Goal: Task Accomplishment & Management: Use online tool/utility

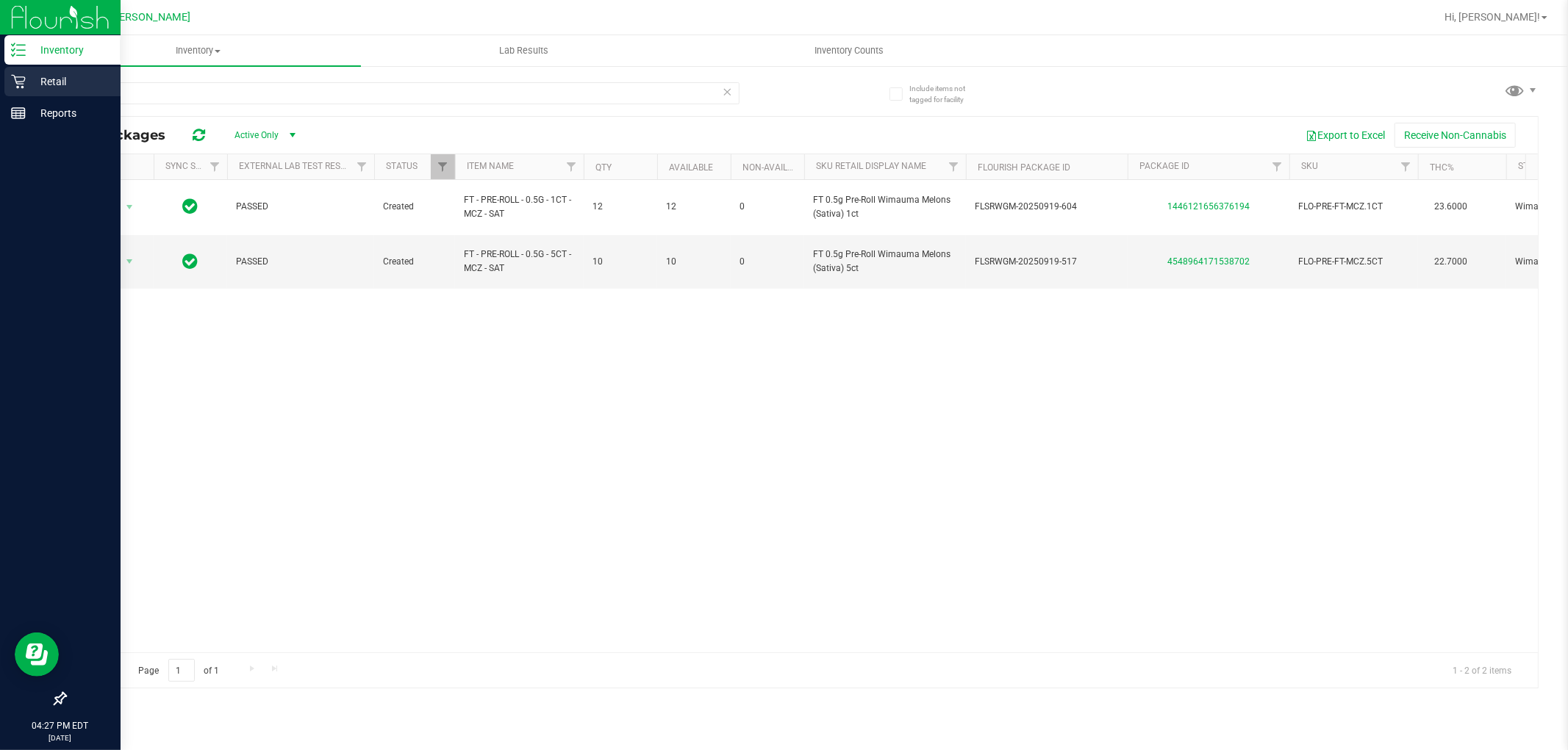
click at [25, 80] on p "Retail" at bounding box center [69, 81] width 88 height 18
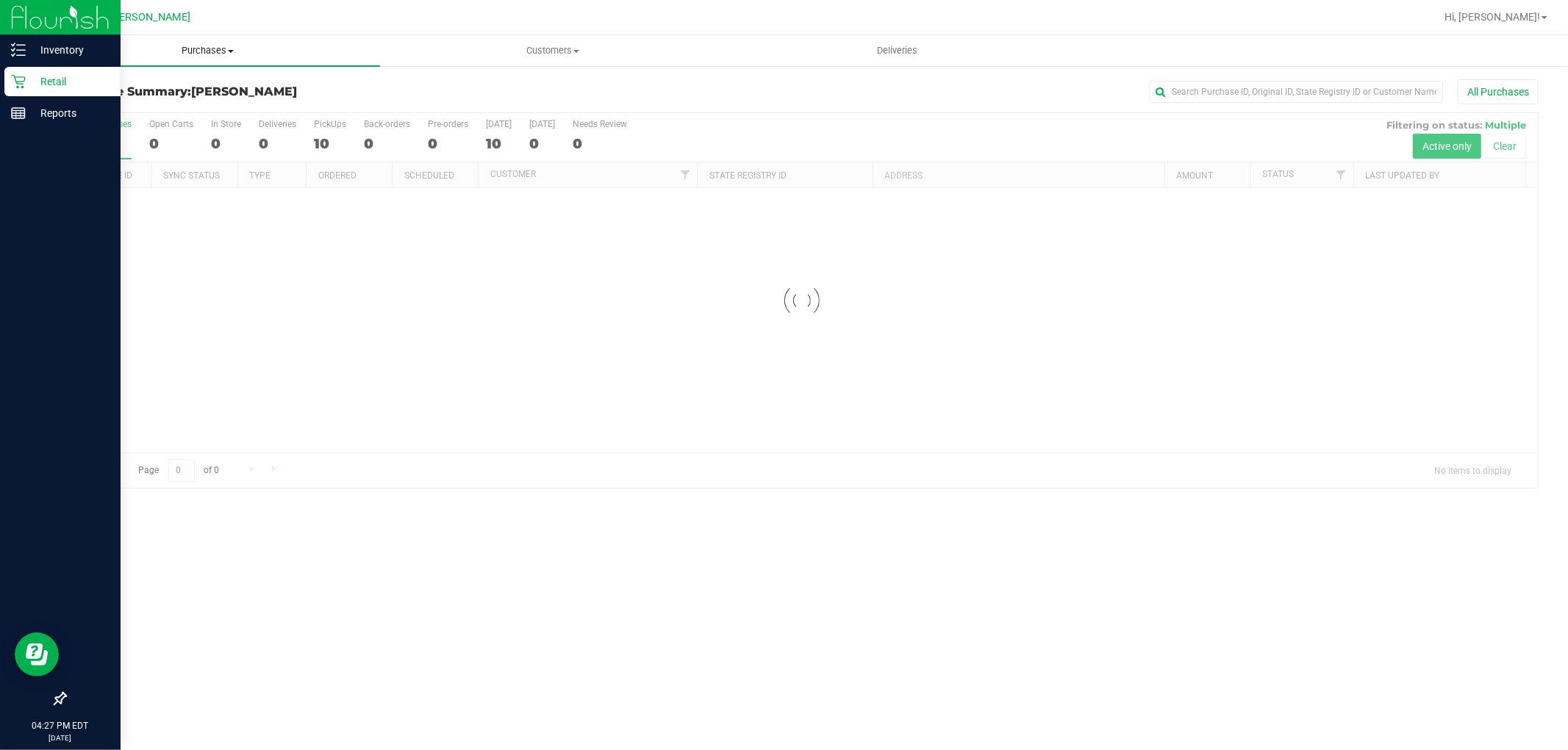
click at [197, 44] on span "Purchases" at bounding box center [207, 50] width 345 height 13
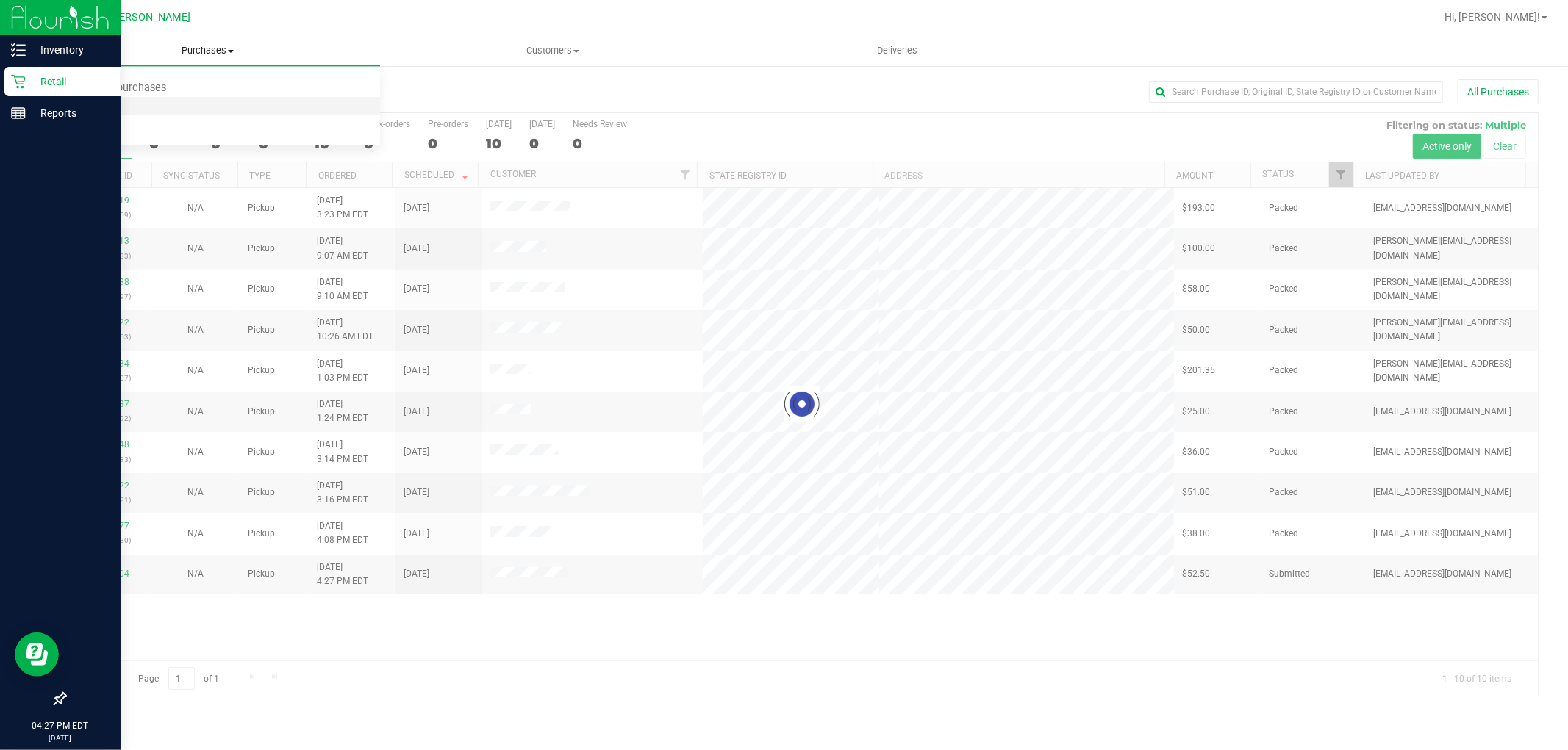
click at [167, 103] on li "Fulfillment" at bounding box center [207, 107] width 345 height 18
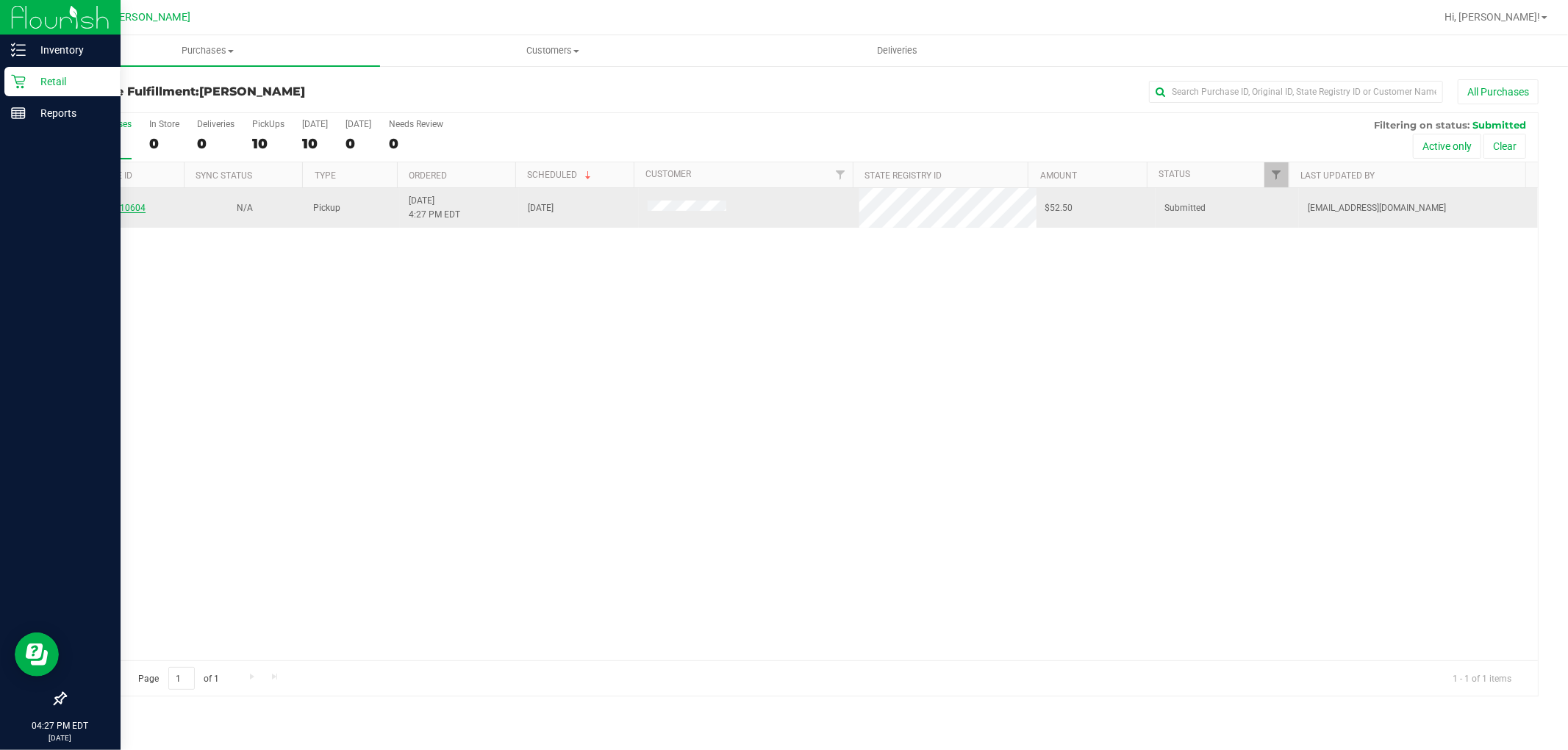
click at [136, 209] on link "12010604" at bounding box center [124, 208] width 41 height 11
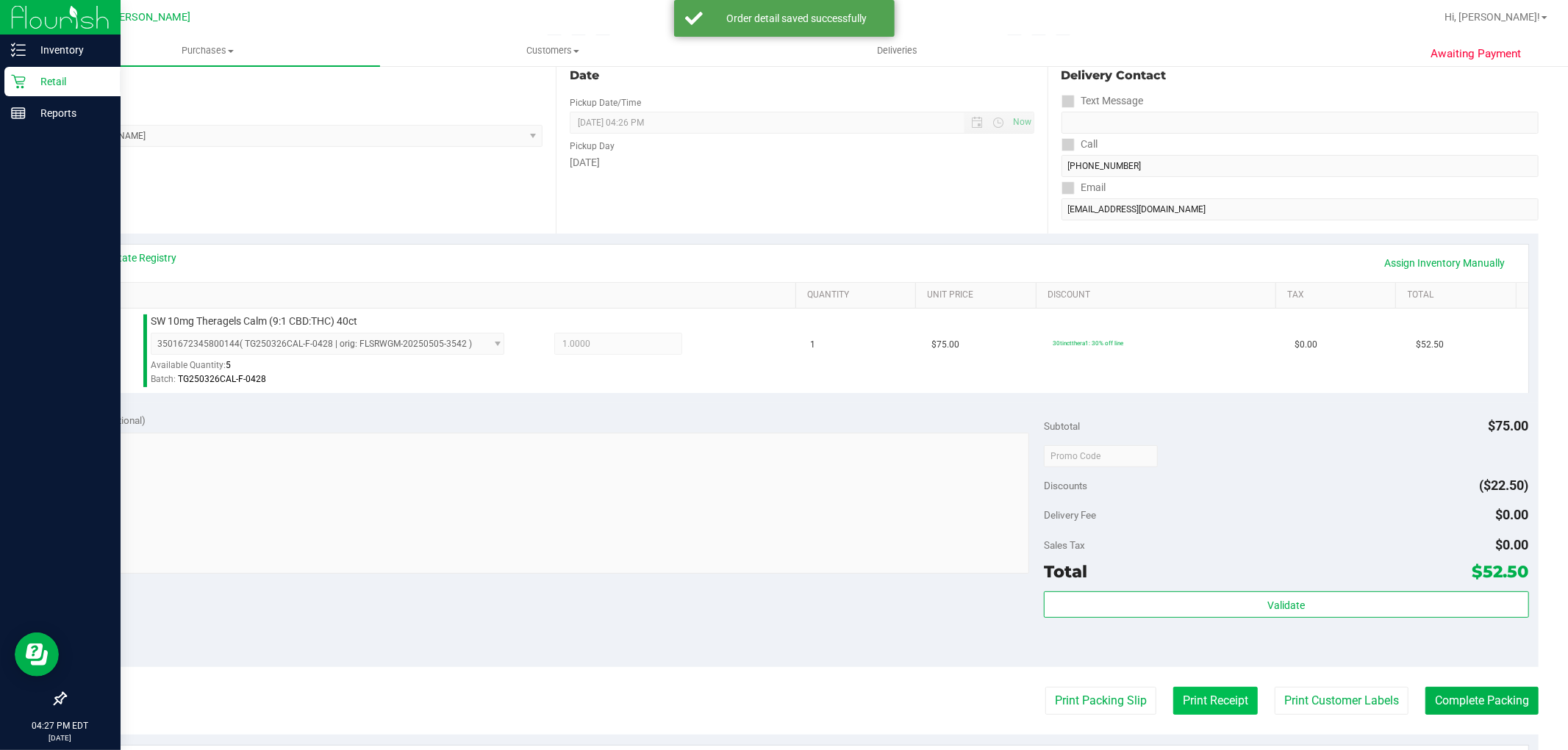
scroll to position [408, 0]
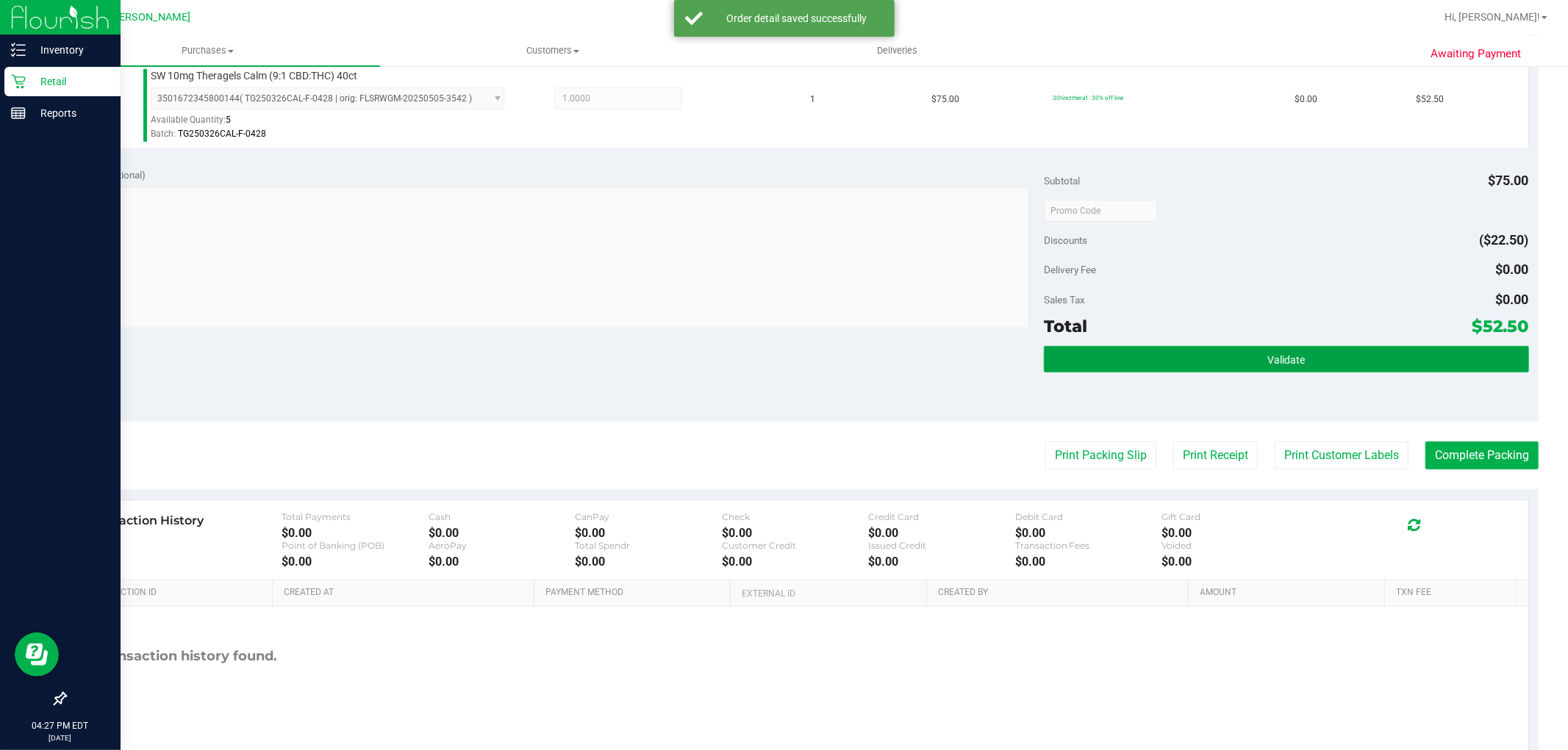
click at [1259, 369] on button "Validate" at bounding box center [1285, 359] width 484 height 26
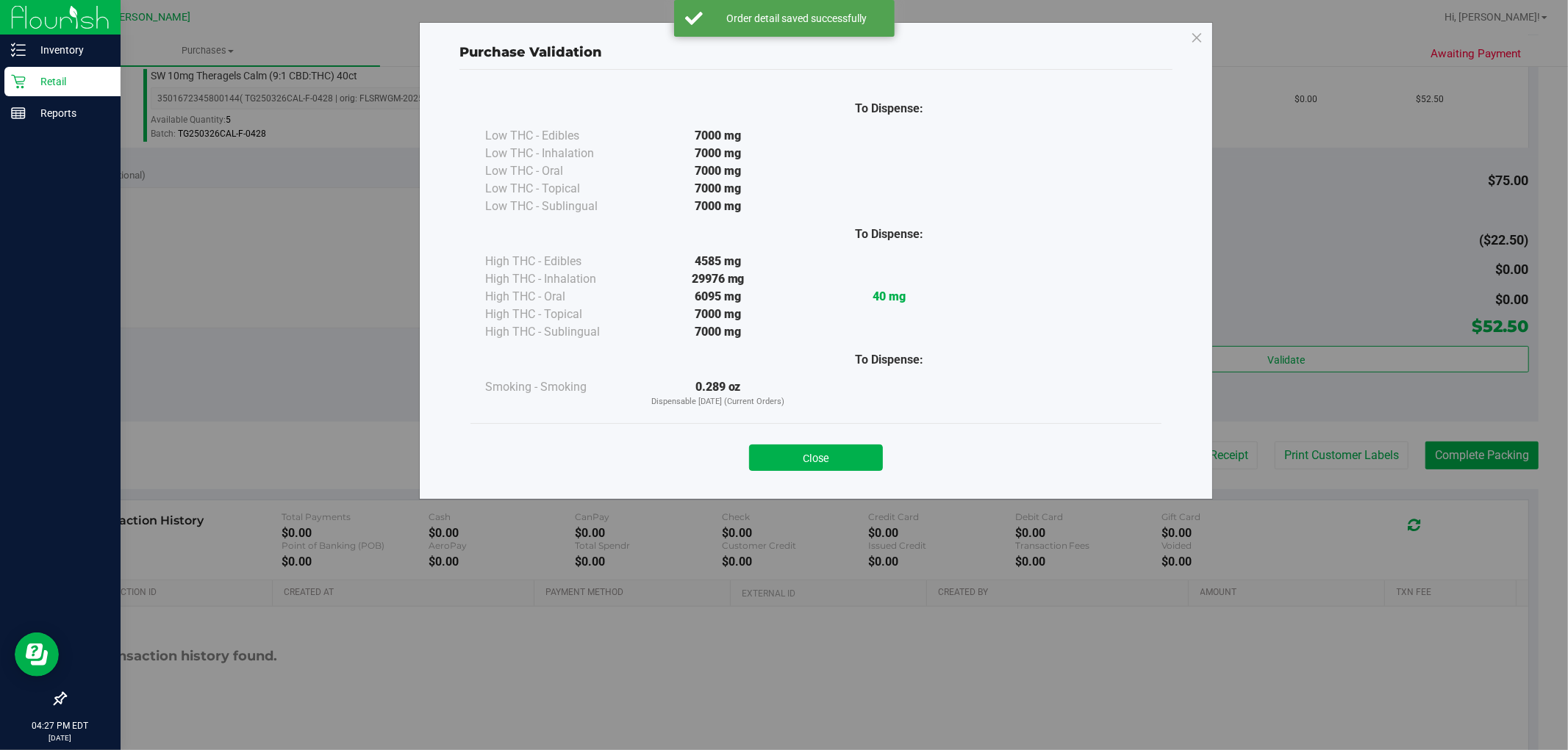
click at [859, 460] on button "Close" at bounding box center [816, 458] width 134 height 26
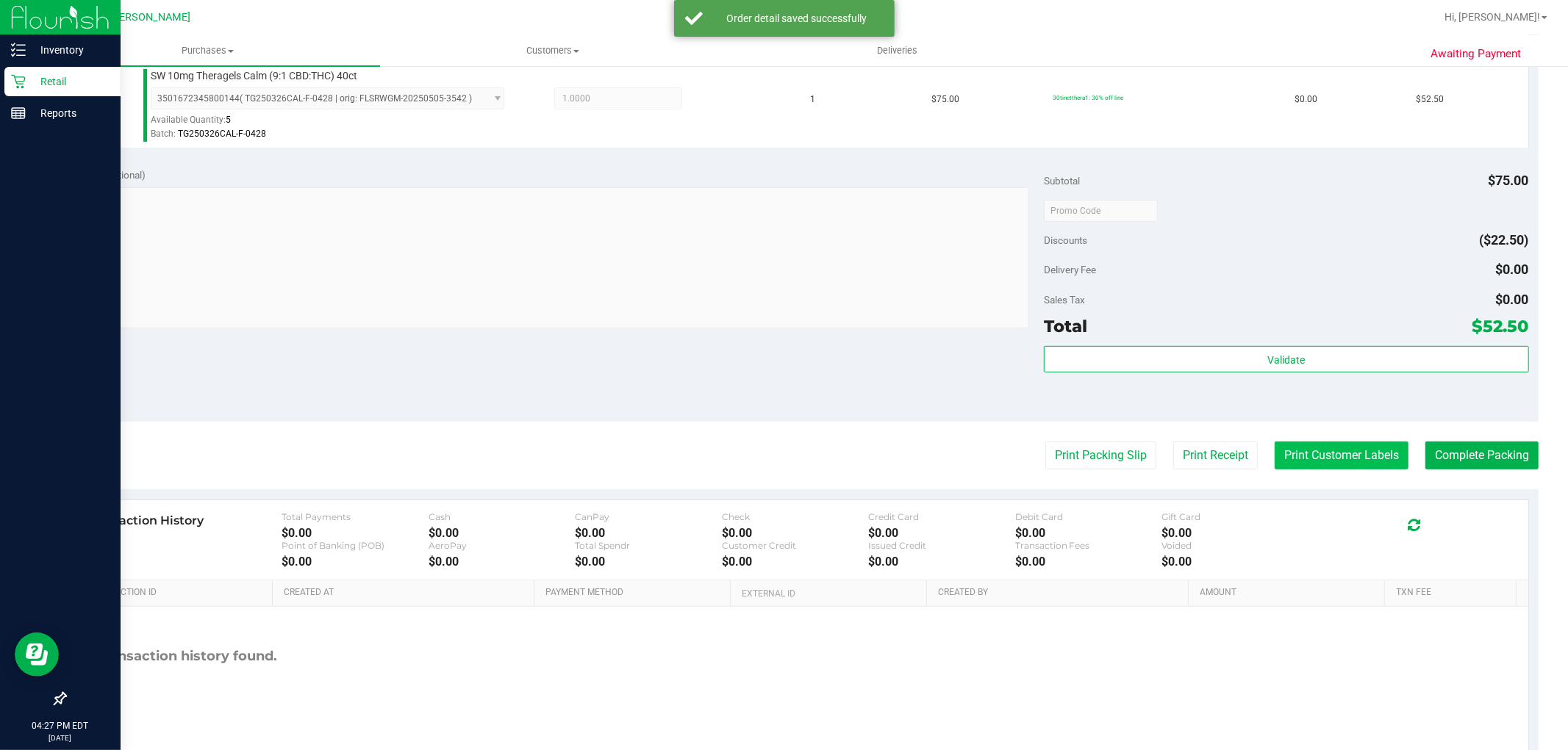
click at [1298, 460] on button "Print Customer Labels" at bounding box center [1341, 456] width 134 height 28
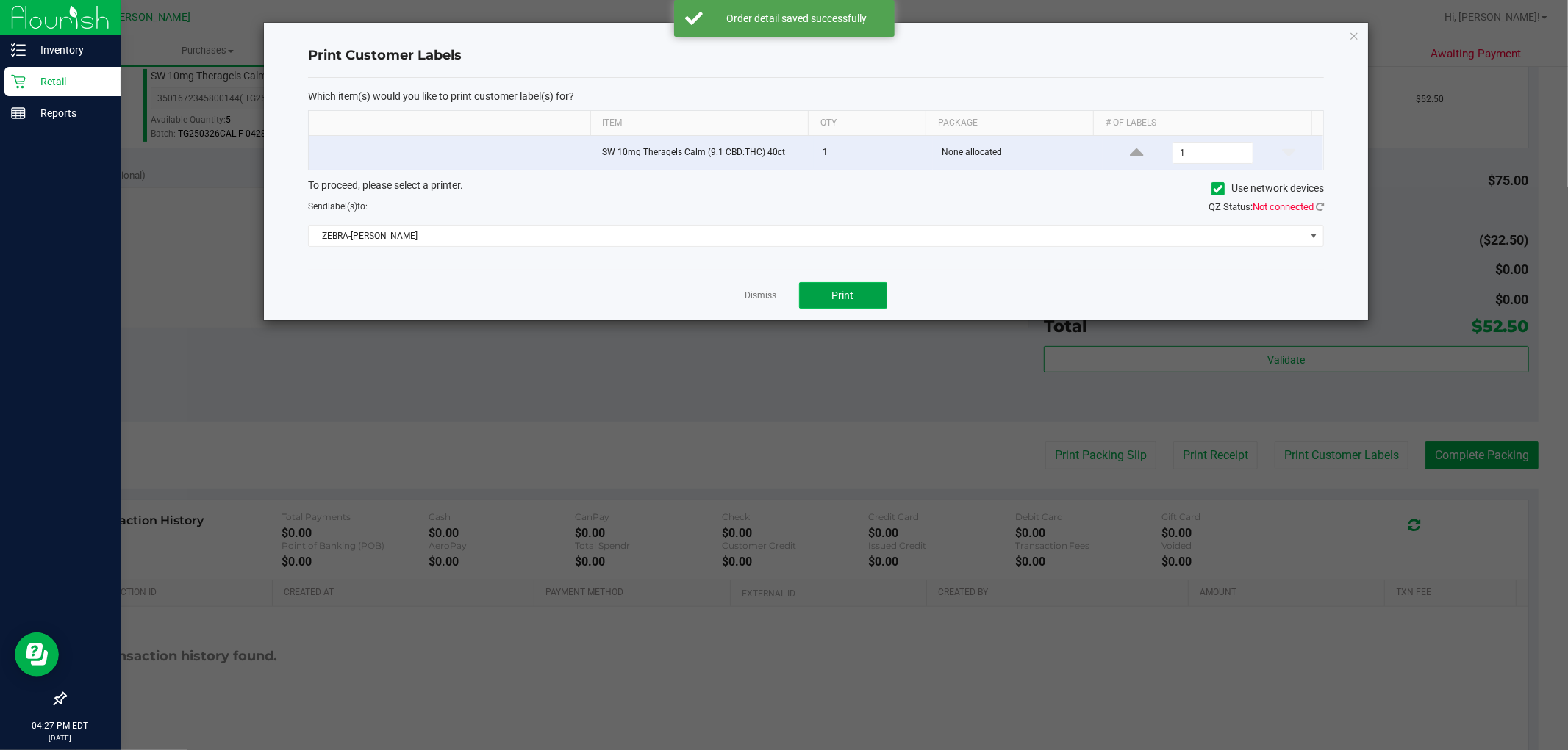
click at [854, 287] on button "Print" at bounding box center [843, 295] width 88 height 26
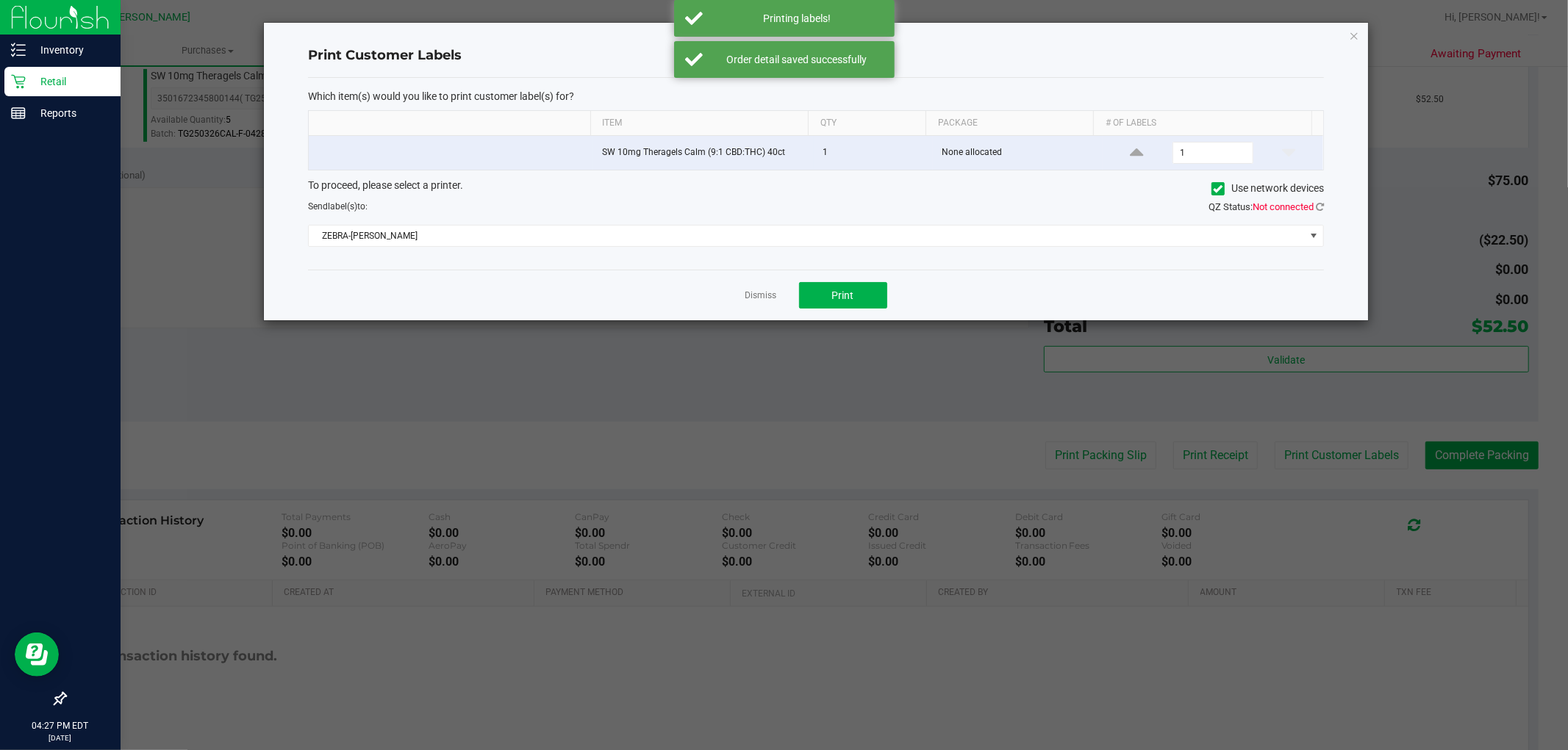
click at [759, 291] on link "Dismiss" at bounding box center [761, 296] width 32 height 12
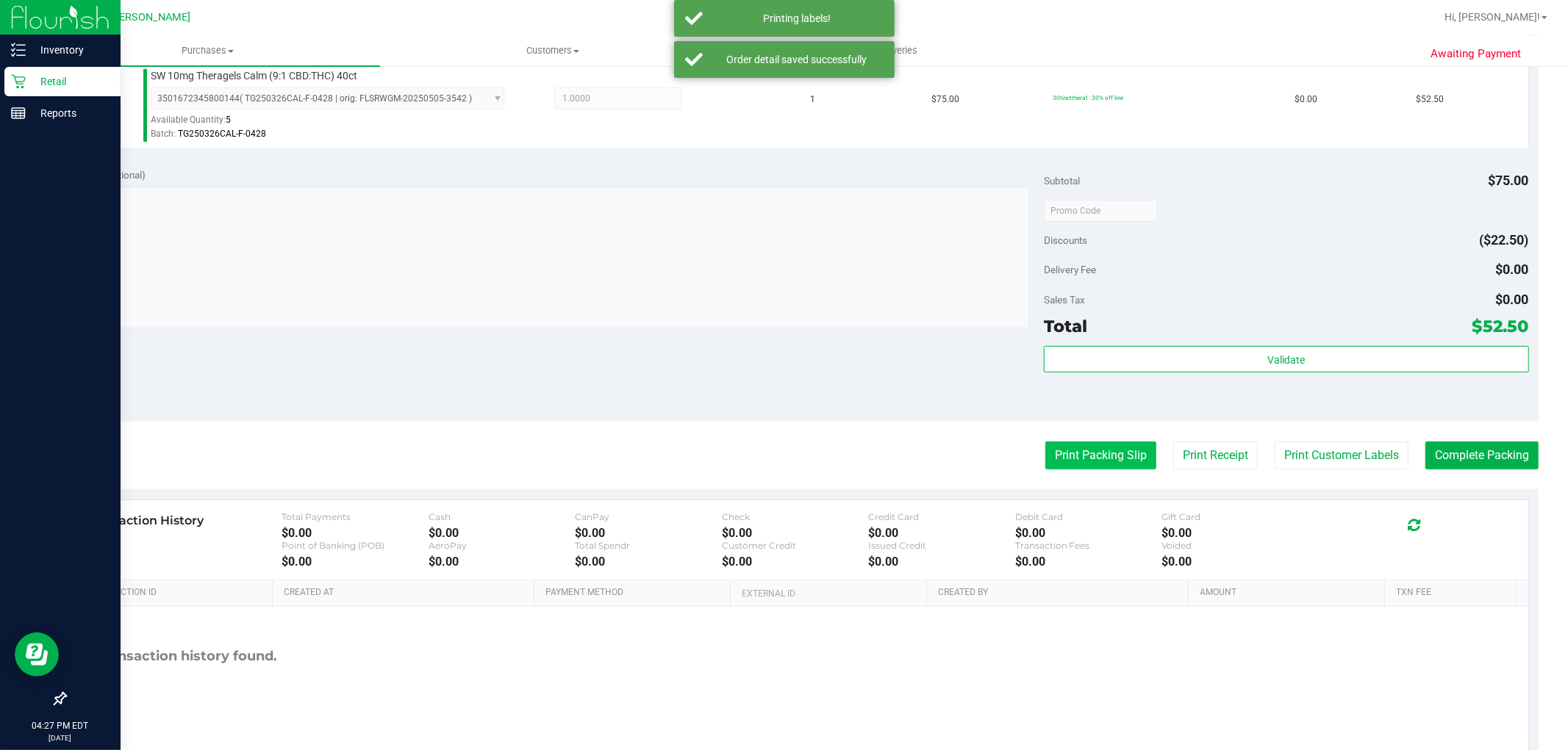
click at [1045, 447] on button "Print Packing Slip" at bounding box center [1100, 456] width 111 height 28
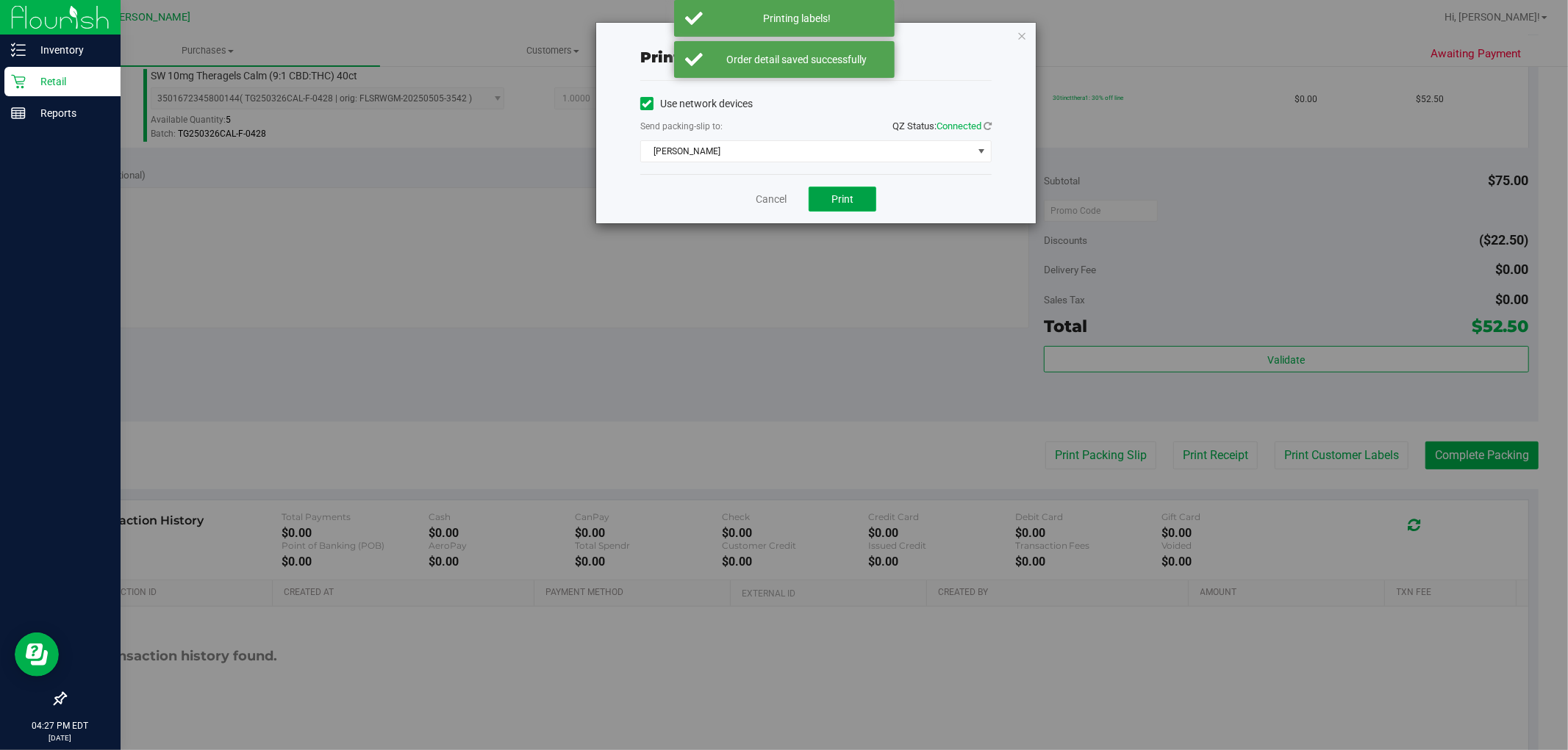
click at [839, 201] on span "Print" at bounding box center [842, 199] width 22 height 11
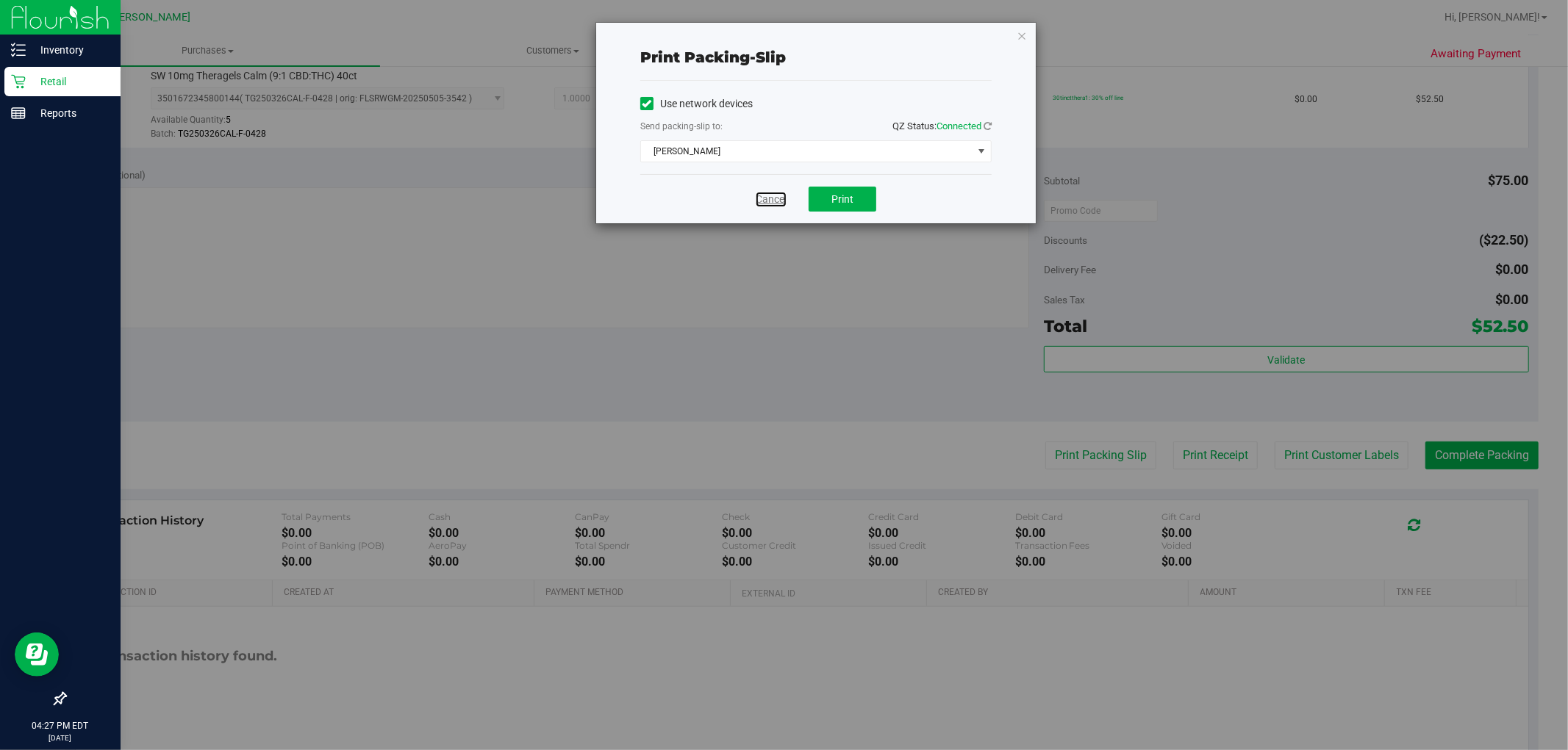
click at [772, 197] on link "Cancel" at bounding box center [770, 200] width 31 height 16
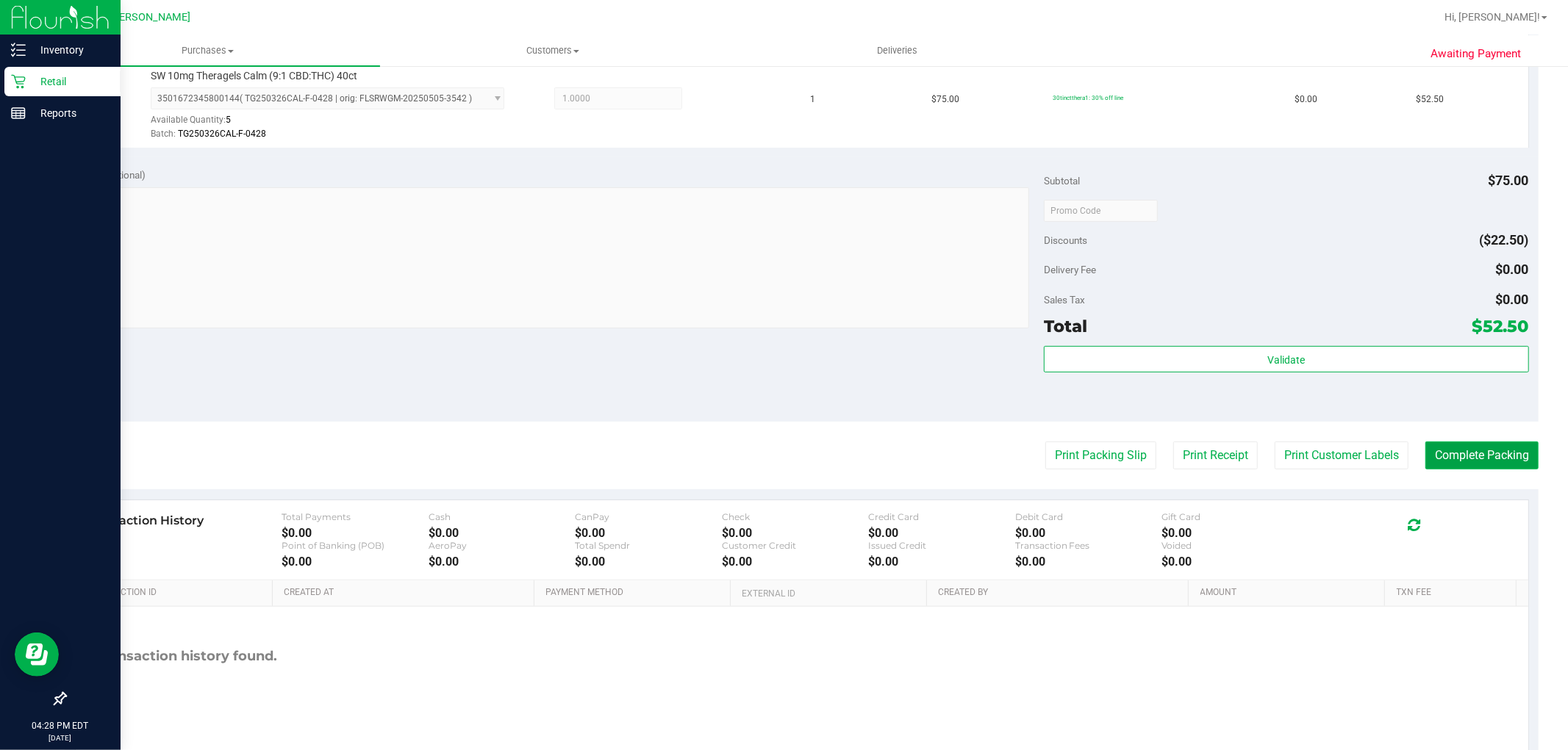
click at [1466, 451] on button "Complete Packing" at bounding box center [1481, 456] width 113 height 28
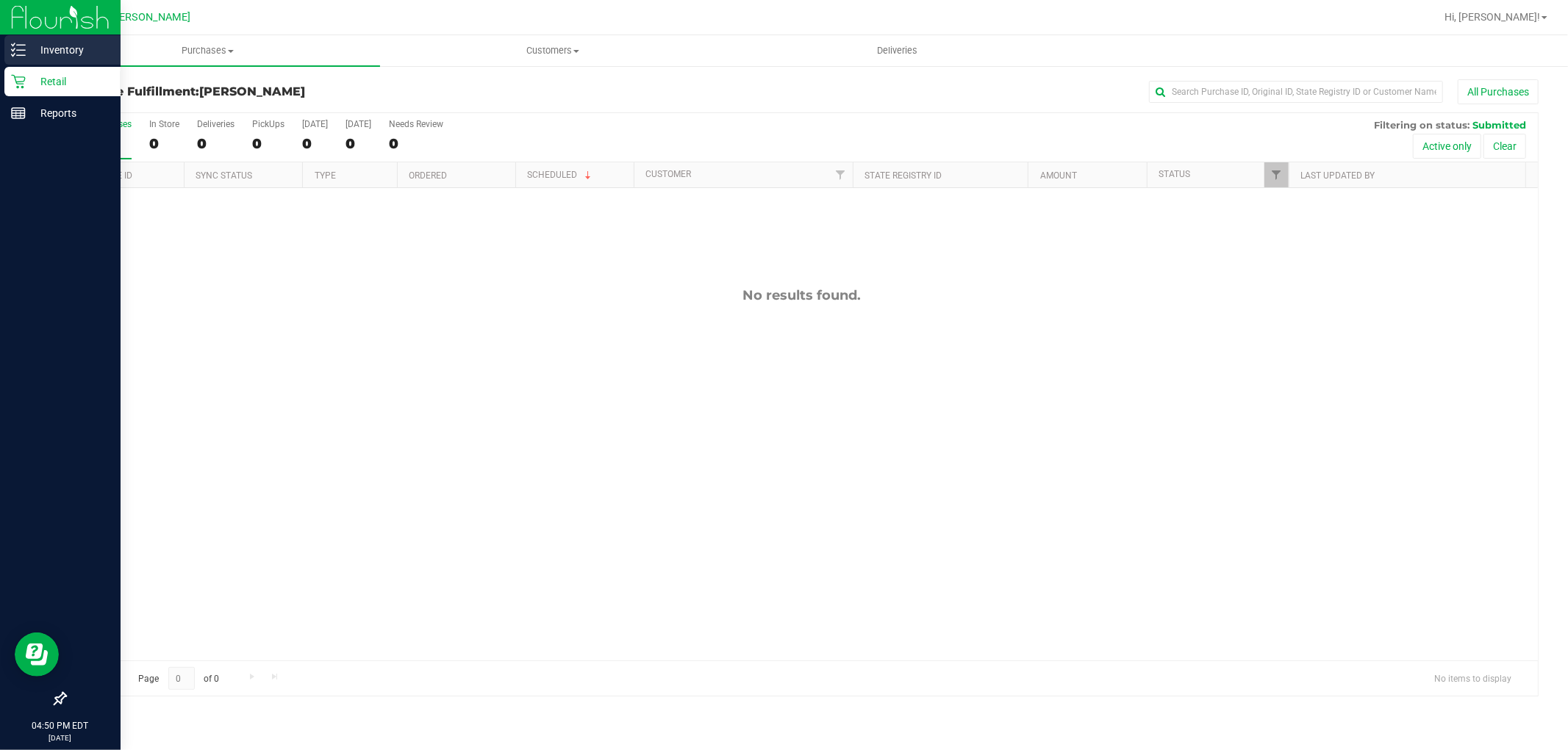
click at [12, 45] on icon at bounding box center [12, 45] width 3 height 3
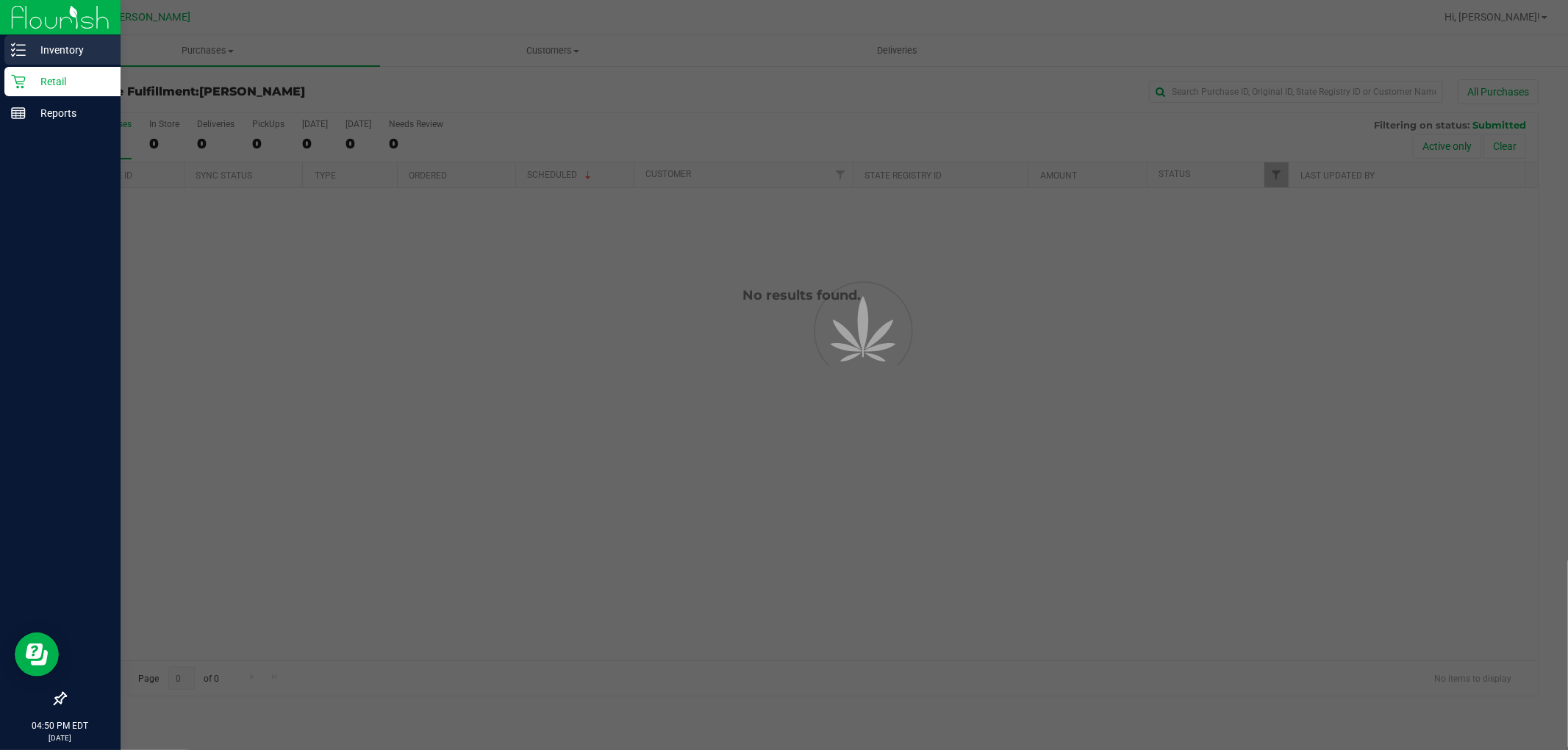
click at [11, 53] on icon at bounding box center [18, 50] width 15 height 15
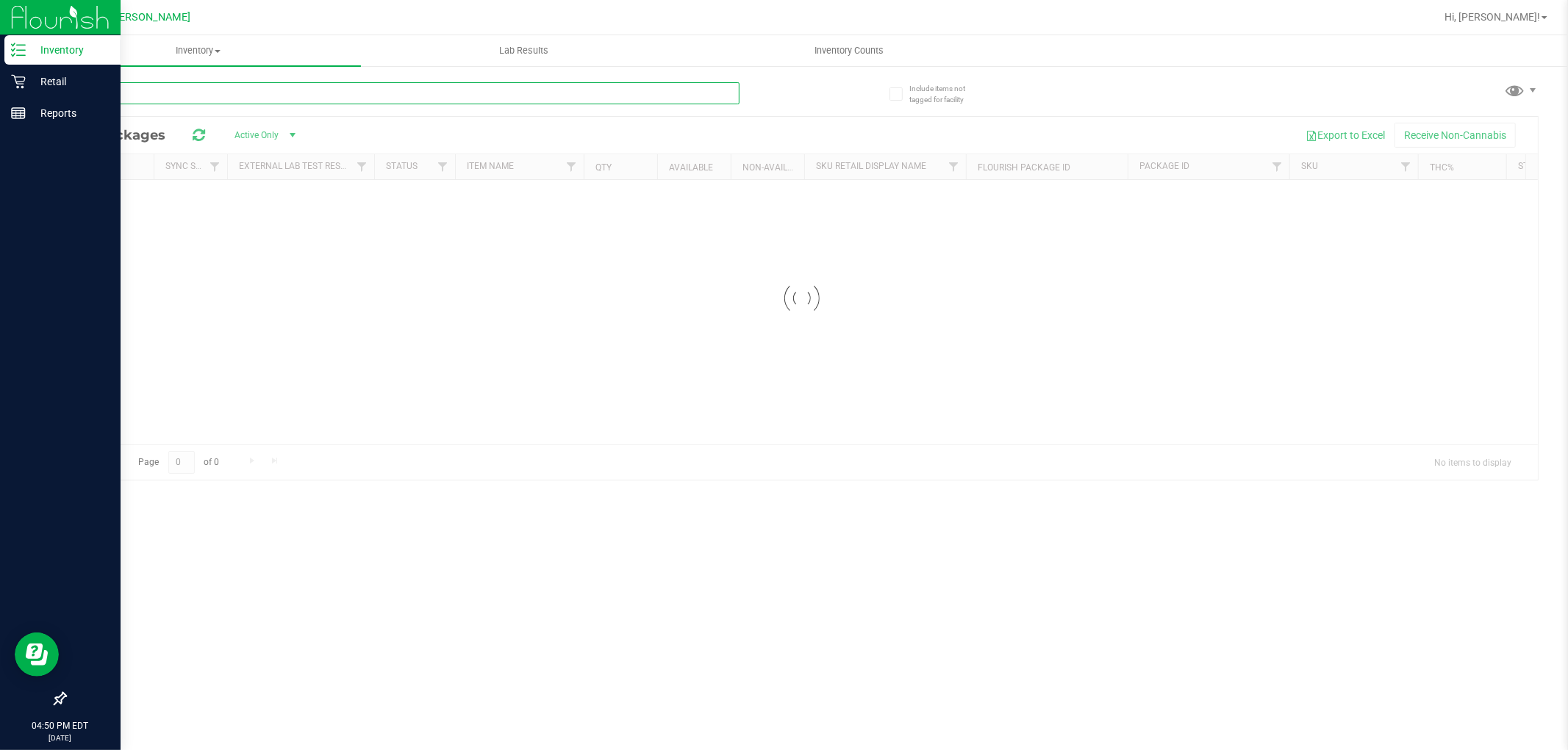
click at [160, 95] on input "text" at bounding box center [402, 93] width 675 height 22
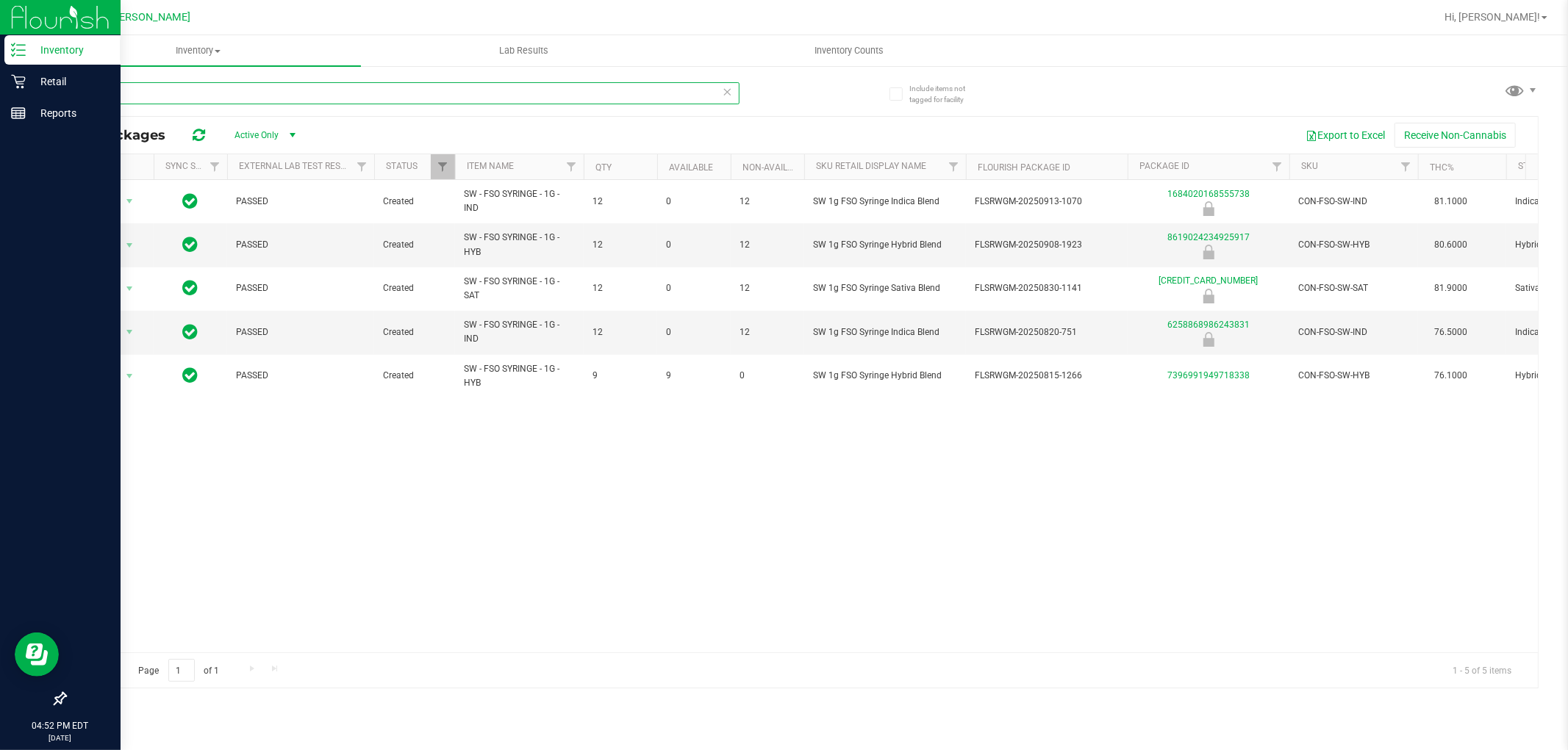
type input "FSO"
